Goal: Information Seeking & Learning: Learn about a topic

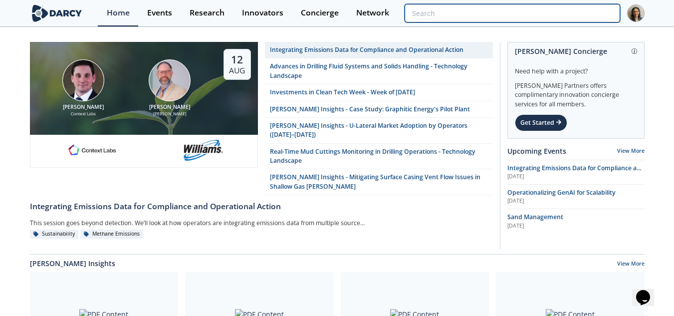
click at [568, 13] on input "search" at bounding box center [512, 13] width 215 height 18
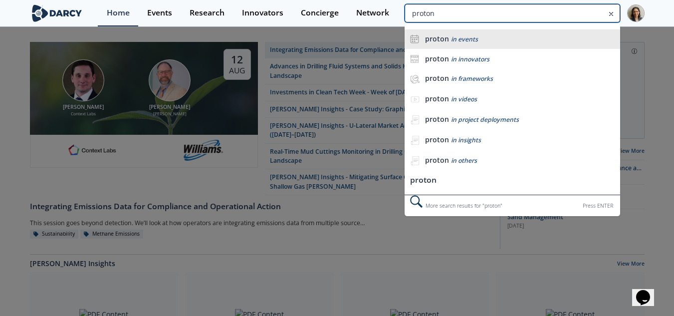
type input "proton"
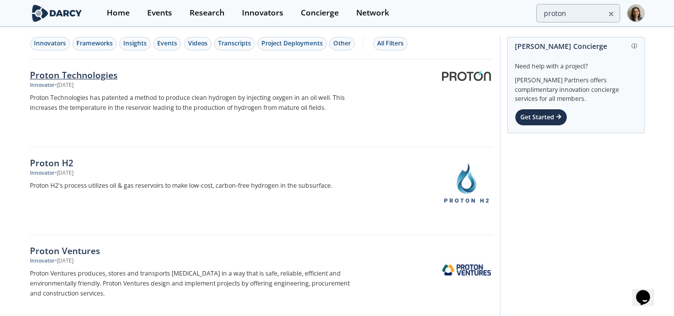
click at [144, 95] on p "Proton Technologies has patented a method to produce clean hydrogen by injectin…" at bounding box center [195, 103] width 330 height 20
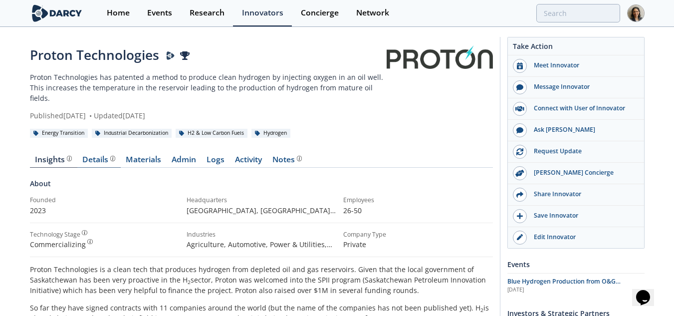
click at [98, 156] on div "Details" at bounding box center [98, 160] width 33 height 8
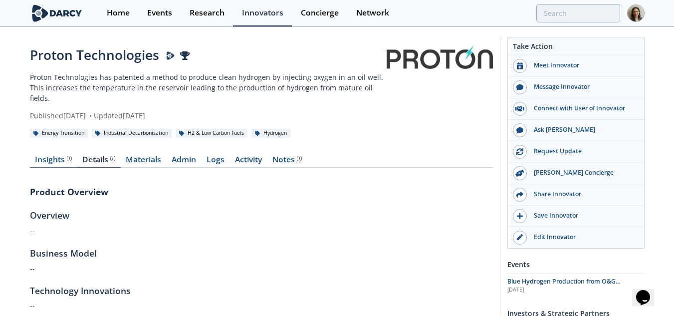
click at [58, 156] on div "Insights" at bounding box center [53, 160] width 37 height 8
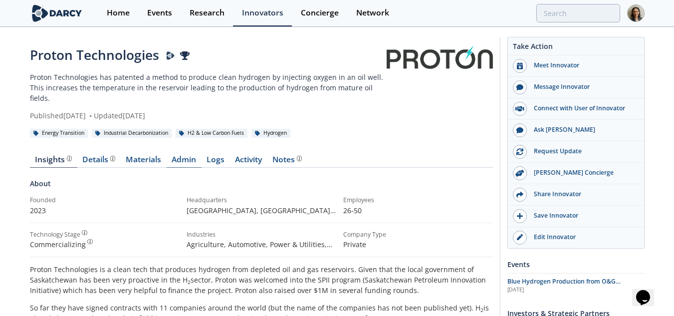
click at [177, 156] on link "Admin" at bounding box center [184, 162] width 35 height 12
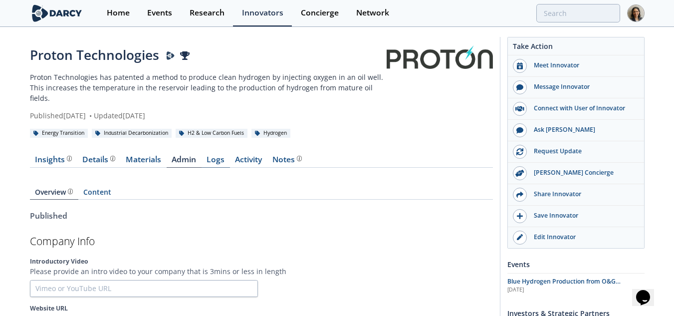
click at [218, 156] on link "Logs" at bounding box center [216, 162] width 28 height 12
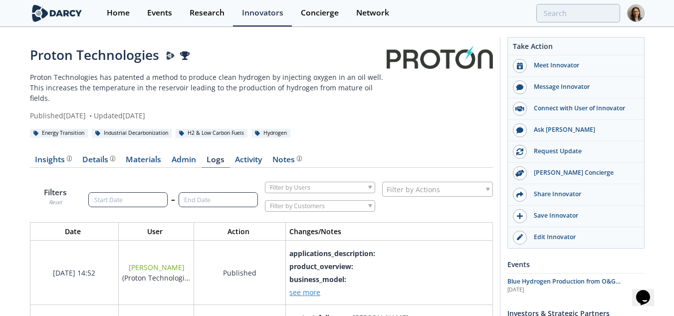
scroll to position [1560, 479]
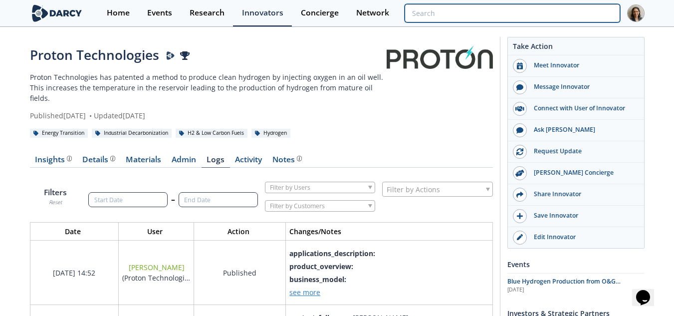
click at [551, 14] on input "search" at bounding box center [512, 13] width 215 height 18
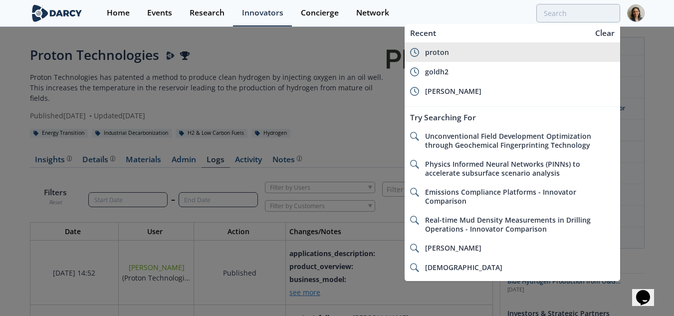
click at [448, 54] on div "proton" at bounding box center [520, 52] width 190 height 9
type input "proton"
